Goal: Transaction & Acquisition: Purchase product/service

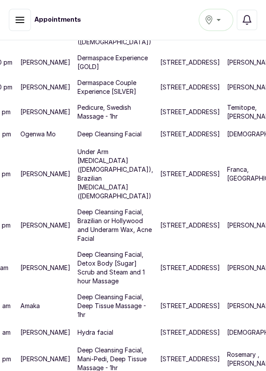
scroll to position [636, 35]
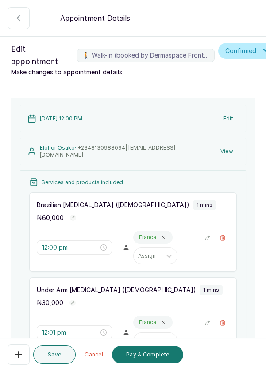
scroll to position [43, 0]
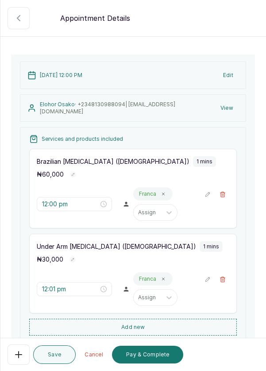
click at [224, 279] on icon "button" at bounding box center [222, 278] width 5 height 5
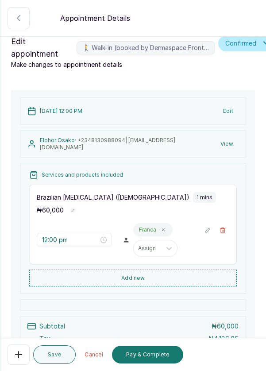
scroll to position [0, 0]
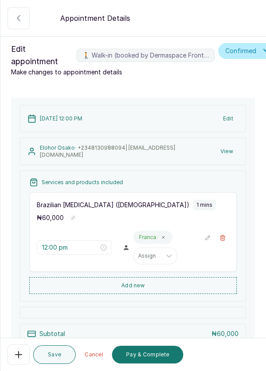
click at [154, 356] on button "Pay & Complete" at bounding box center [147, 354] width 71 height 18
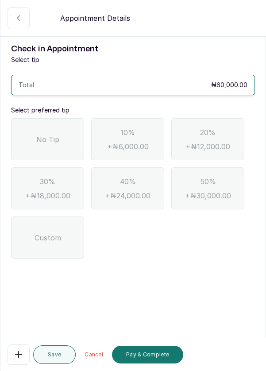
click at [46, 140] on span "No Tip" at bounding box center [47, 139] width 23 height 11
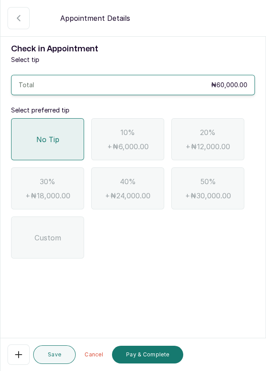
click at [161, 356] on button "Pay & Complete" at bounding box center [147, 354] width 71 height 18
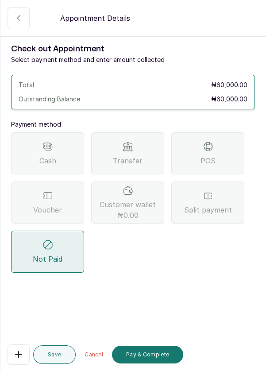
click at [229, 150] on div "POS" at bounding box center [207, 153] width 73 height 42
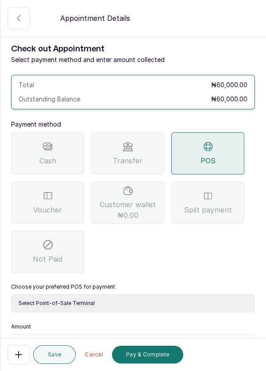
click at [178, 300] on select "Select Point-of-Sale Terminal Pos- Flutterwave Zenith Bank POS - Paga Paga POS …" at bounding box center [133, 303] width 244 height 19
select select "ea021b39-a6bc-4e4d-b5d1-02cb72451b32"
click at [11, 294] on select "Select Point-of-Sale Terminal Pos- Flutterwave Zenith Bank POS - Paga Paga POS …" at bounding box center [133, 303] width 244 height 19
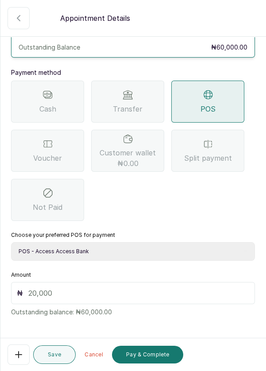
scroll to position [58, 0]
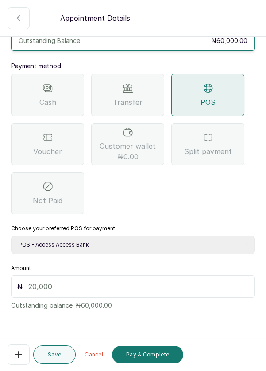
click at [144, 286] on input "text" at bounding box center [138, 286] width 221 height 11
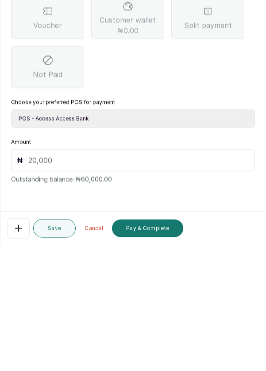
scroll to position [36, 0]
type input "60"
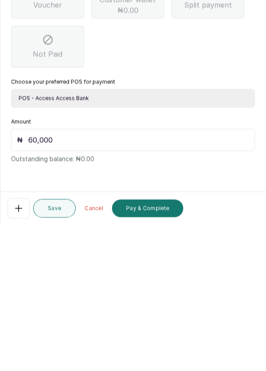
scroll to position [42, 0]
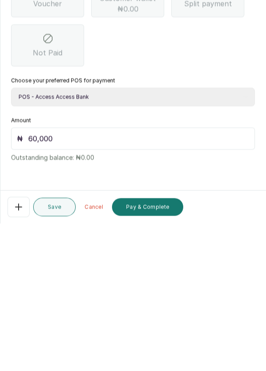
type input "60,000"
click at [153, 354] on button "Pay & Complete" at bounding box center [147, 354] width 71 height 18
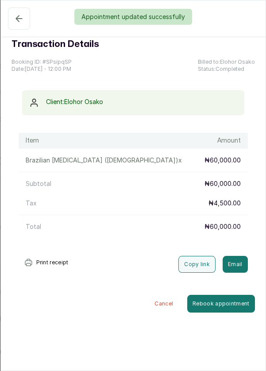
click at [21, 15] on div "Appointment updated successfully" at bounding box center [133, 17] width 266 height 16
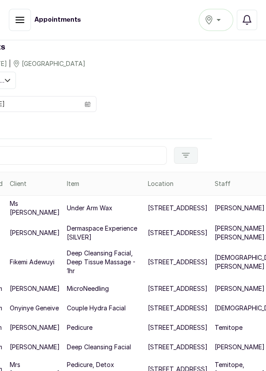
scroll to position [27, 54]
